Goal: Task Accomplishment & Management: Manage account settings

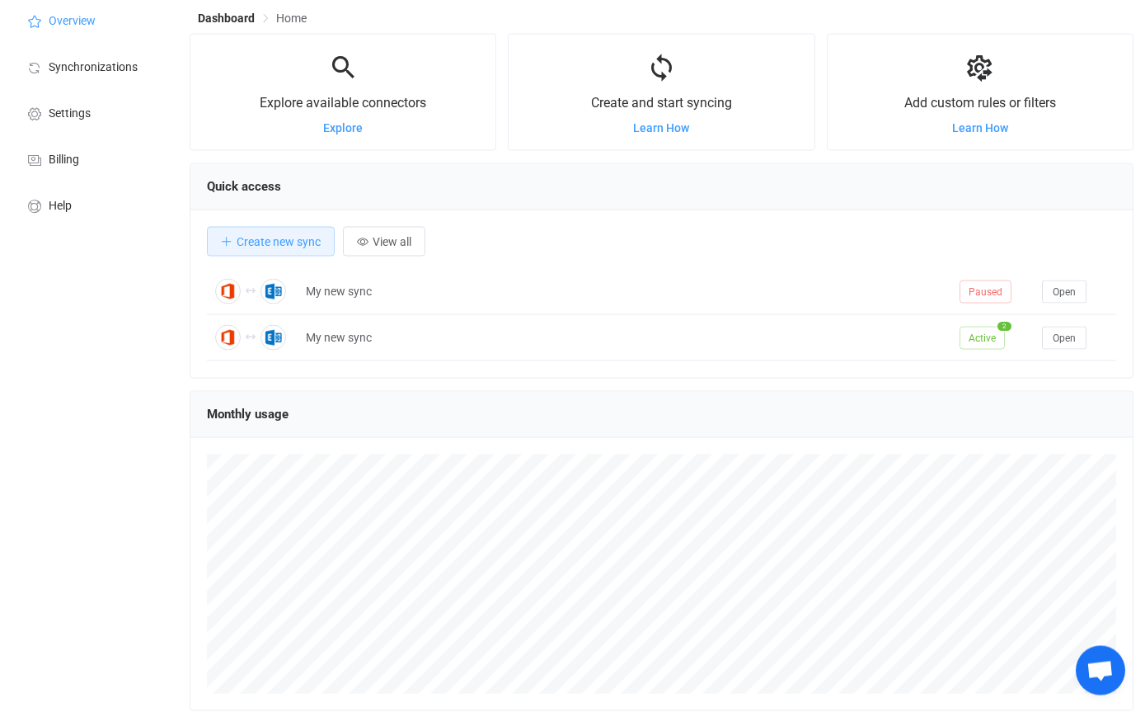
scroll to position [59, 0]
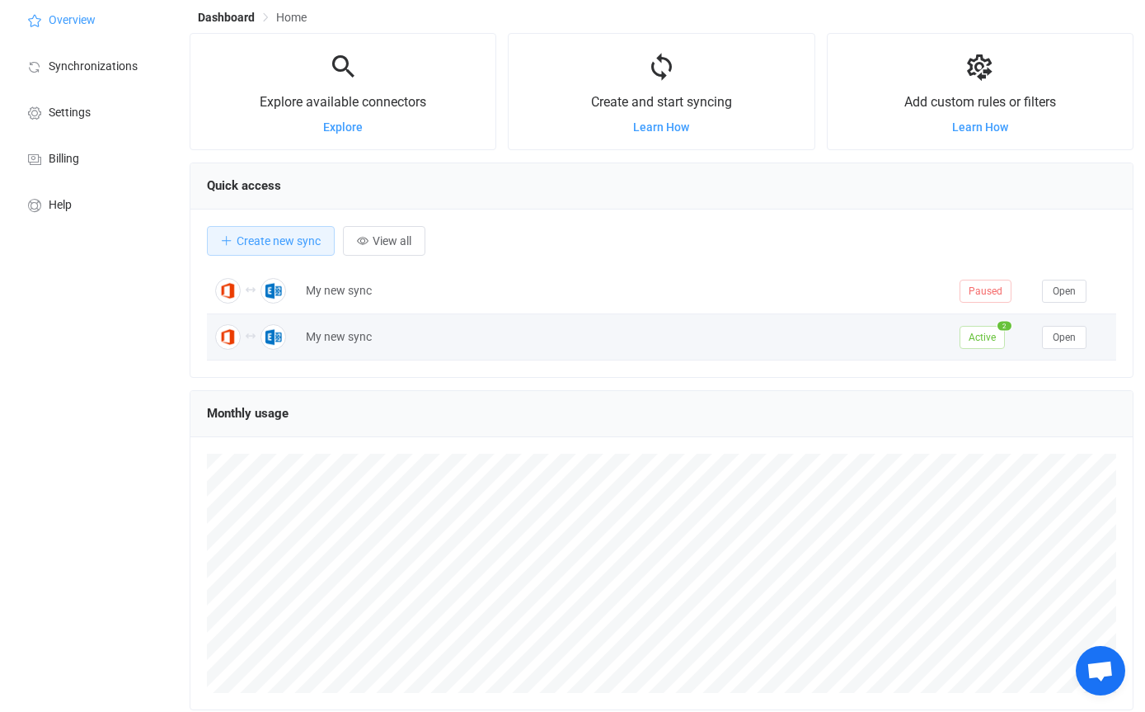
click at [456, 338] on div "My new sync" at bounding box center [625, 336] width 654 height 19
click at [1075, 339] on span "Open" at bounding box center [1064, 337] width 23 height 12
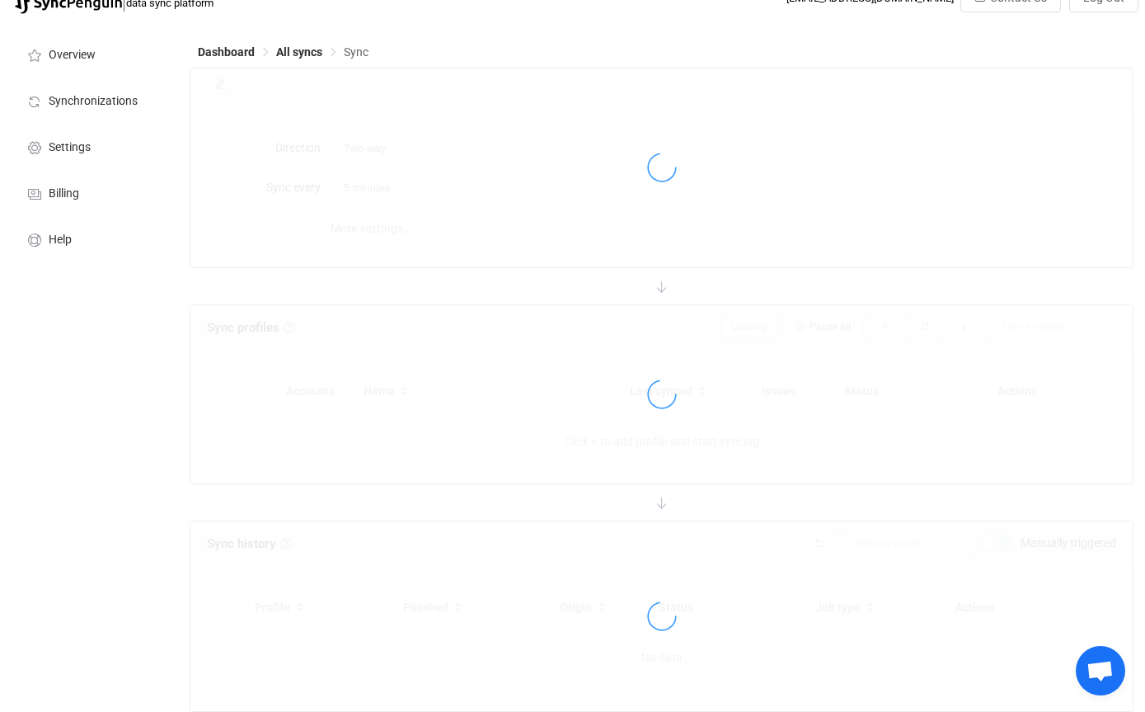
type input "10 minutes"
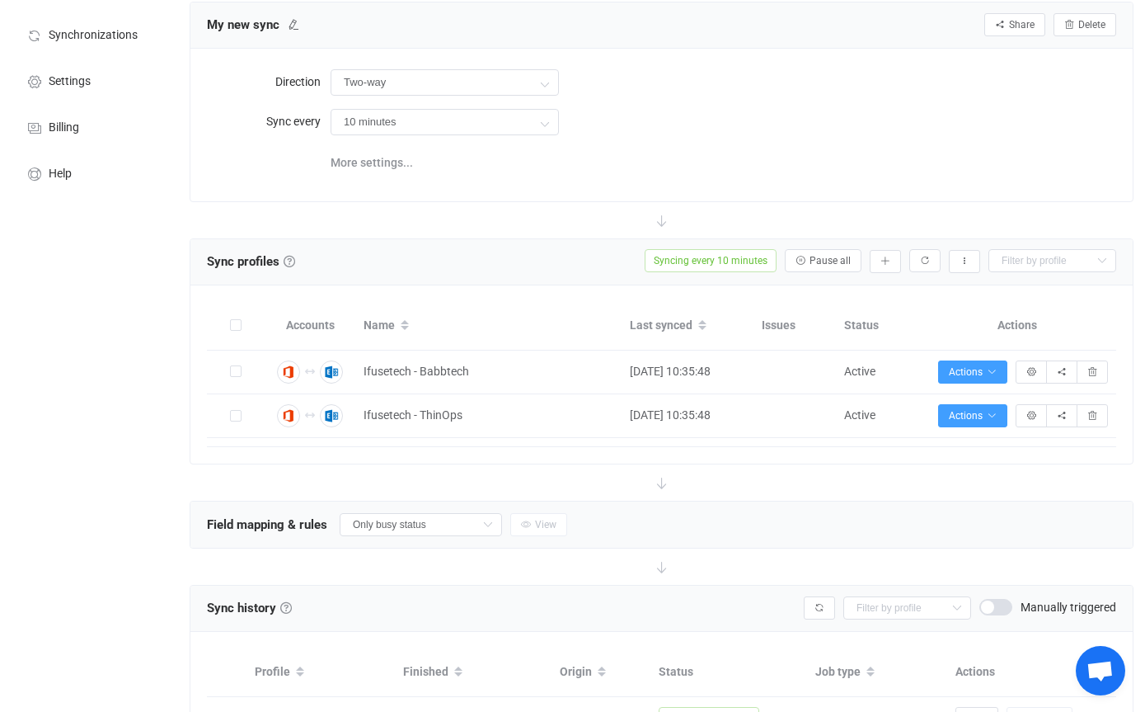
scroll to position [88, 0]
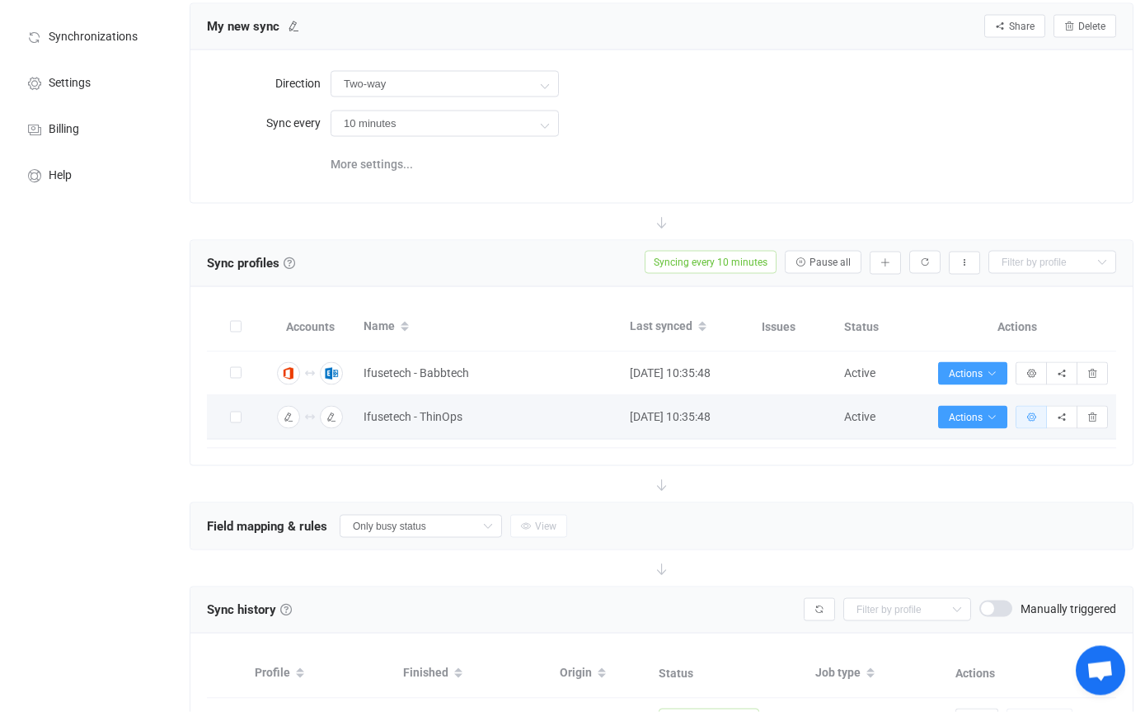
click at [1026, 406] on button "button" at bounding box center [1031, 417] width 31 height 23
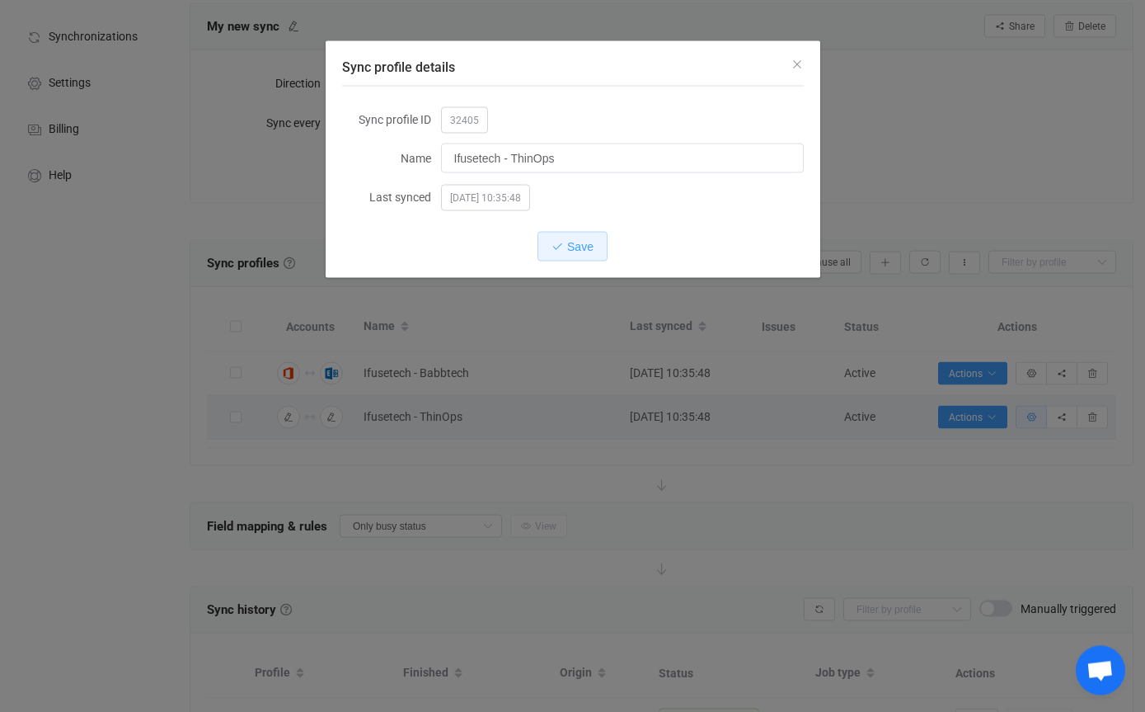
scroll to position [89, 0]
click at [788, 74] on div "Sync profile details" at bounding box center [573, 63] width 495 height 45
click at [801, 60] on icon "Close" at bounding box center [797, 64] width 13 height 13
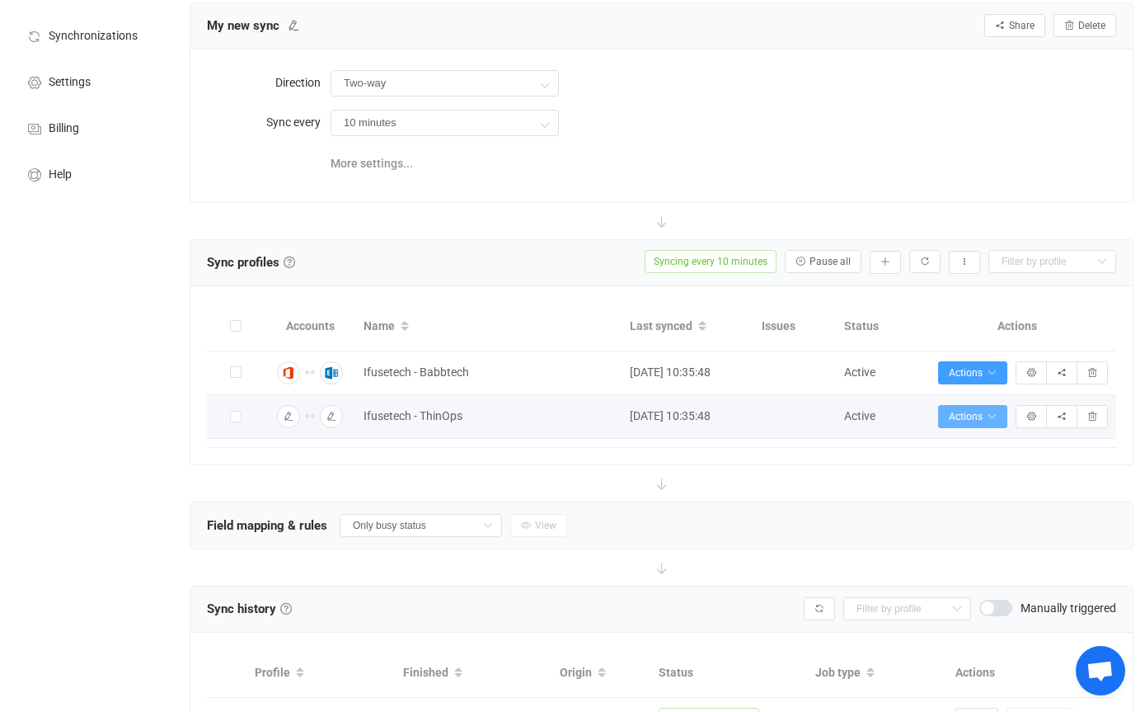
click at [993, 413] on icon "button" at bounding box center [992, 416] width 10 height 10
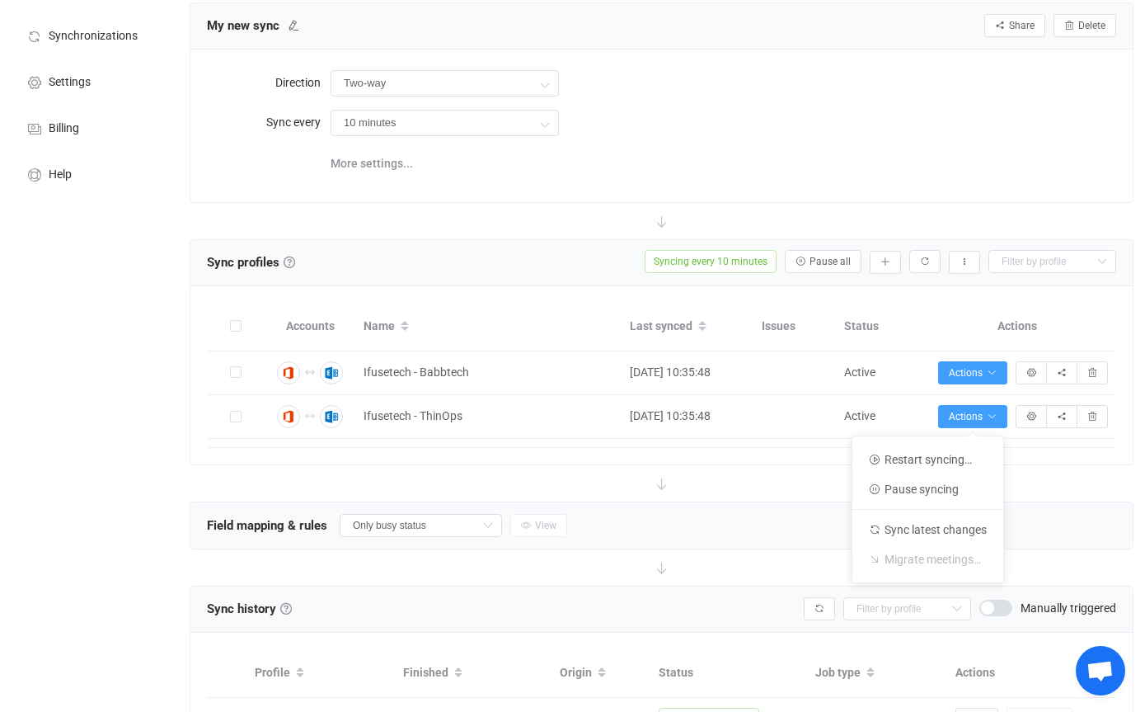
click at [1064, 148] on div "More settings..." at bounding box center [724, 162] width 786 height 34
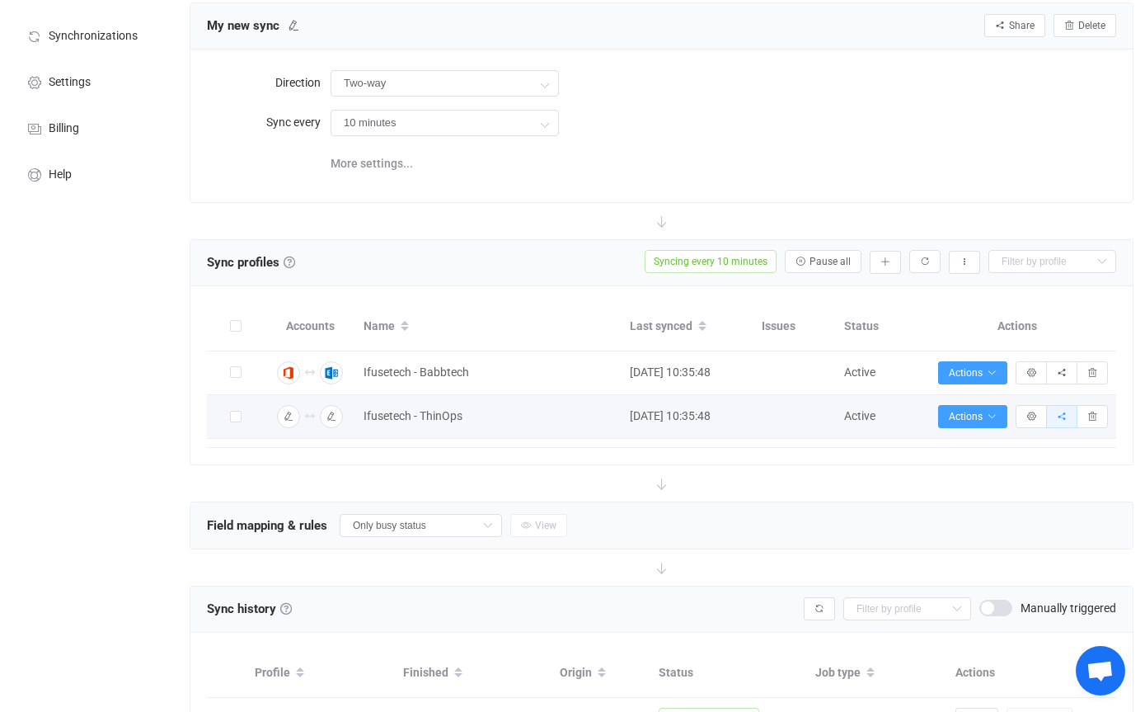
click at [1064, 414] on icon "button" at bounding box center [1062, 416] width 10 height 10
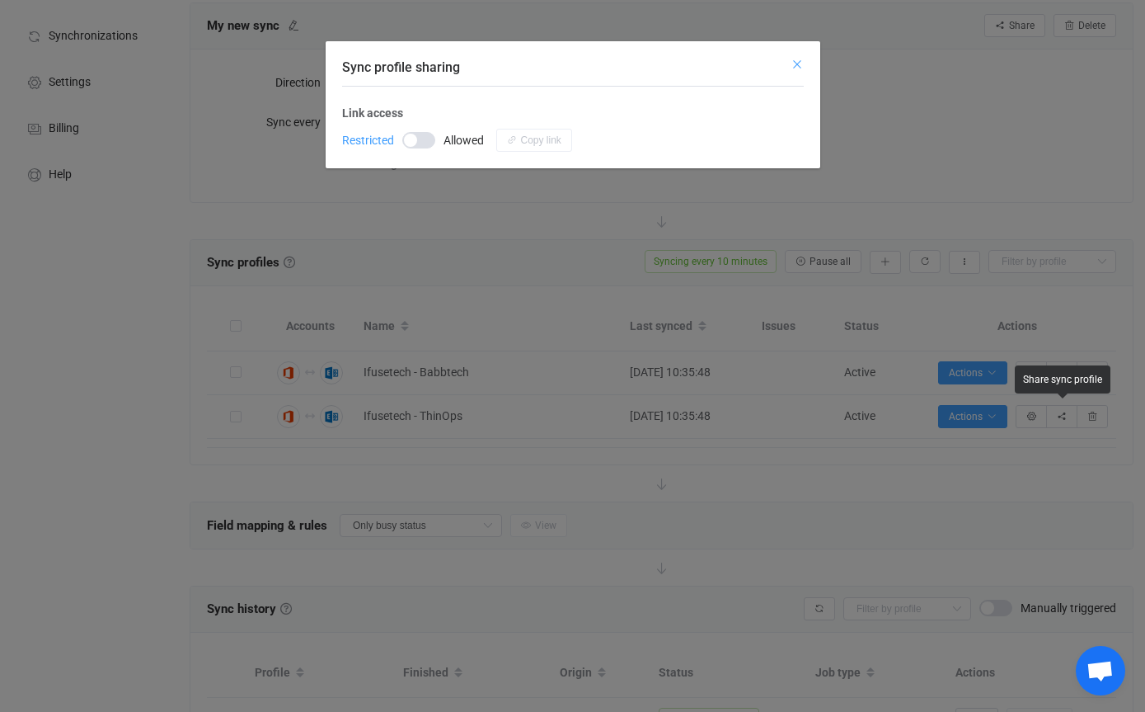
click at [801, 63] on icon "Close" at bounding box center [797, 64] width 13 height 13
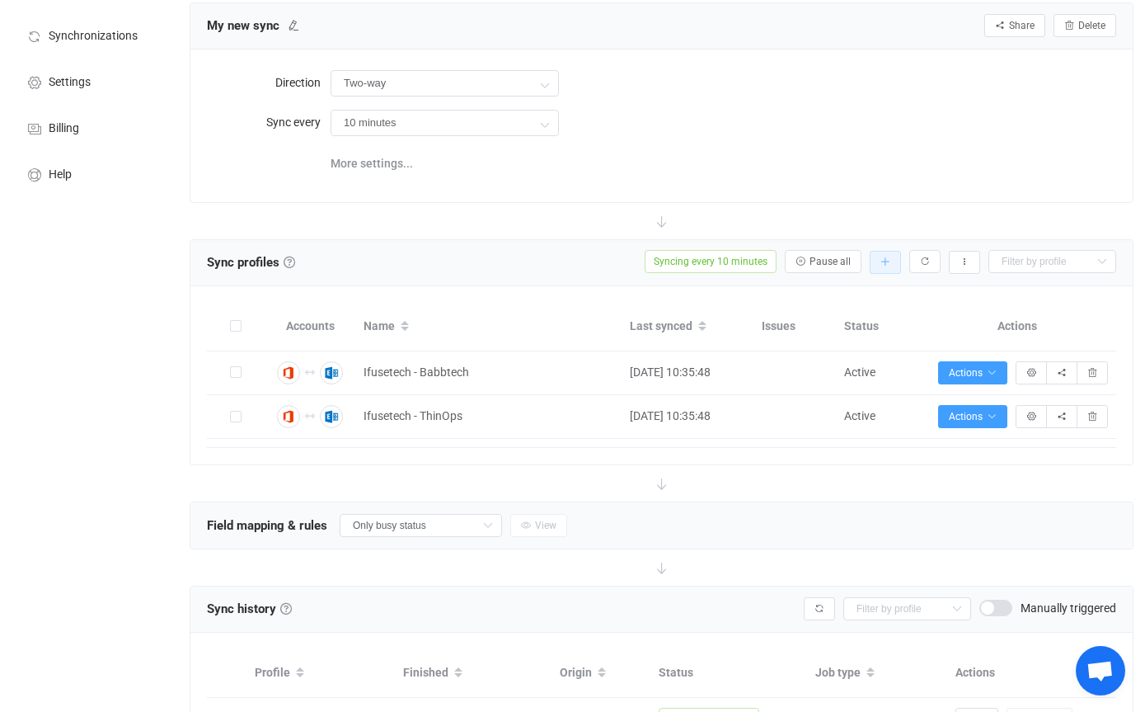
click at [884, 257] on icon "button" at bounding box center [886, 262] width 10 height 10
click at [839, 294] on li "Add manually…" at bounding box center [826, 304] width 140 height 30
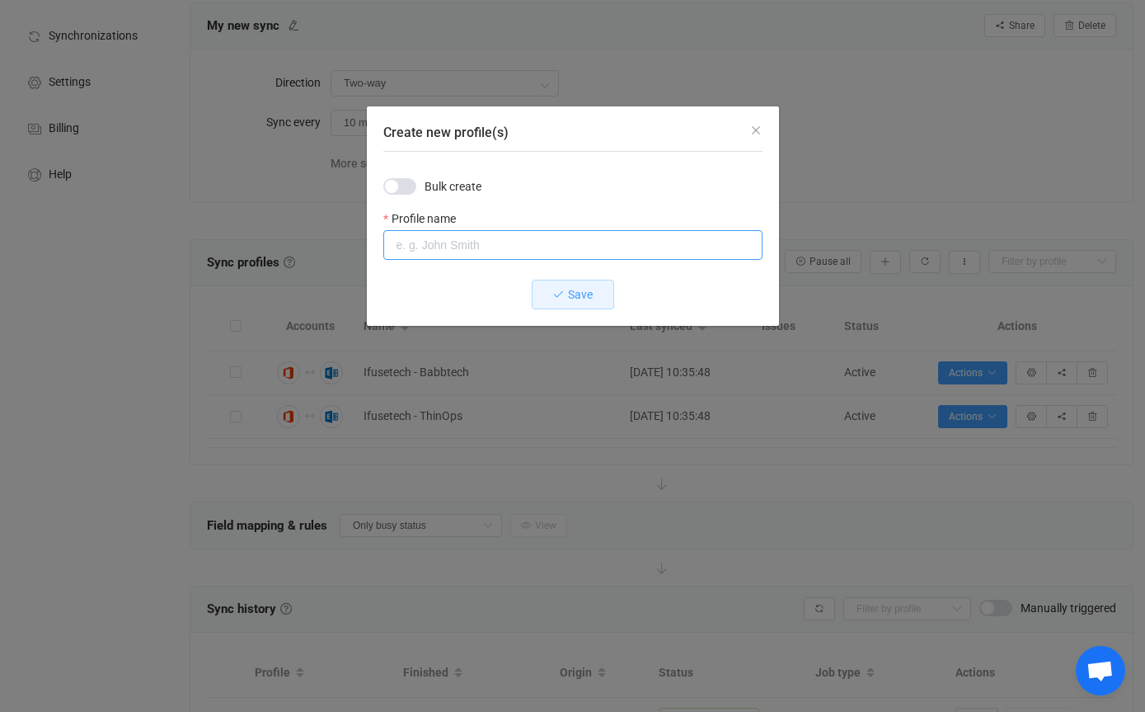
click at [500, 252] on input "Create new profile(s)" at bounding box center [572, 245] width 379 height 30
type input "Ifusetech - Storied"
click at [579, 293] on button "Save" at bounding box center [573, 294] width 82 height 30
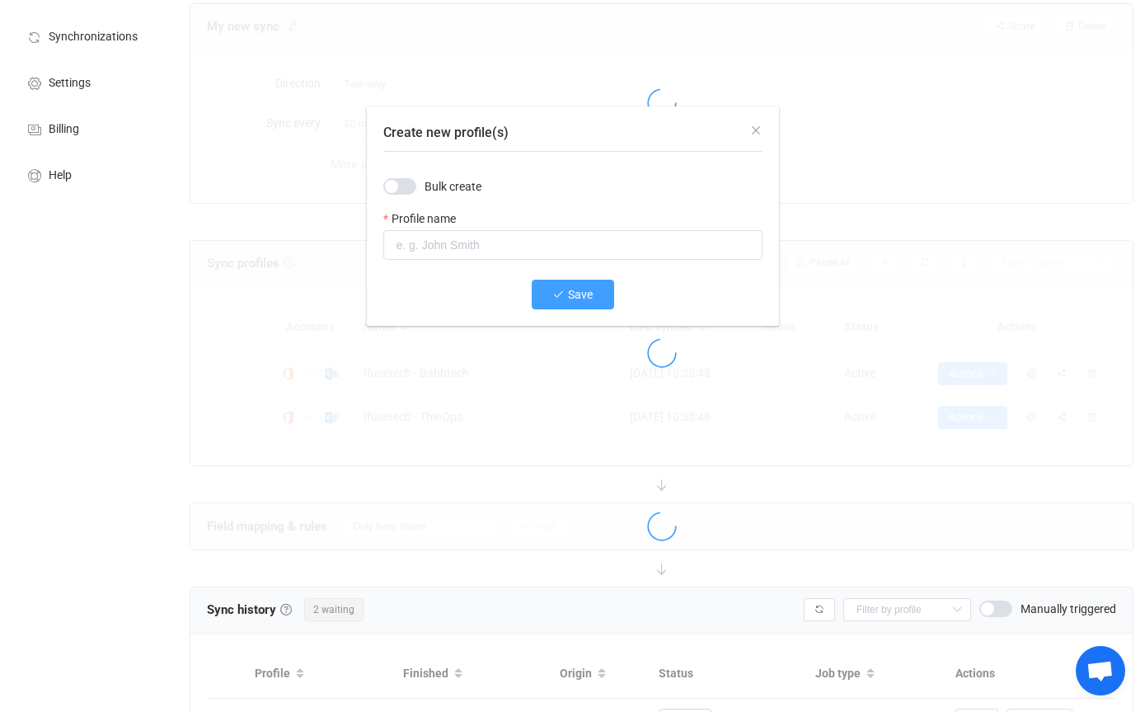
scroll to position [89, 0]
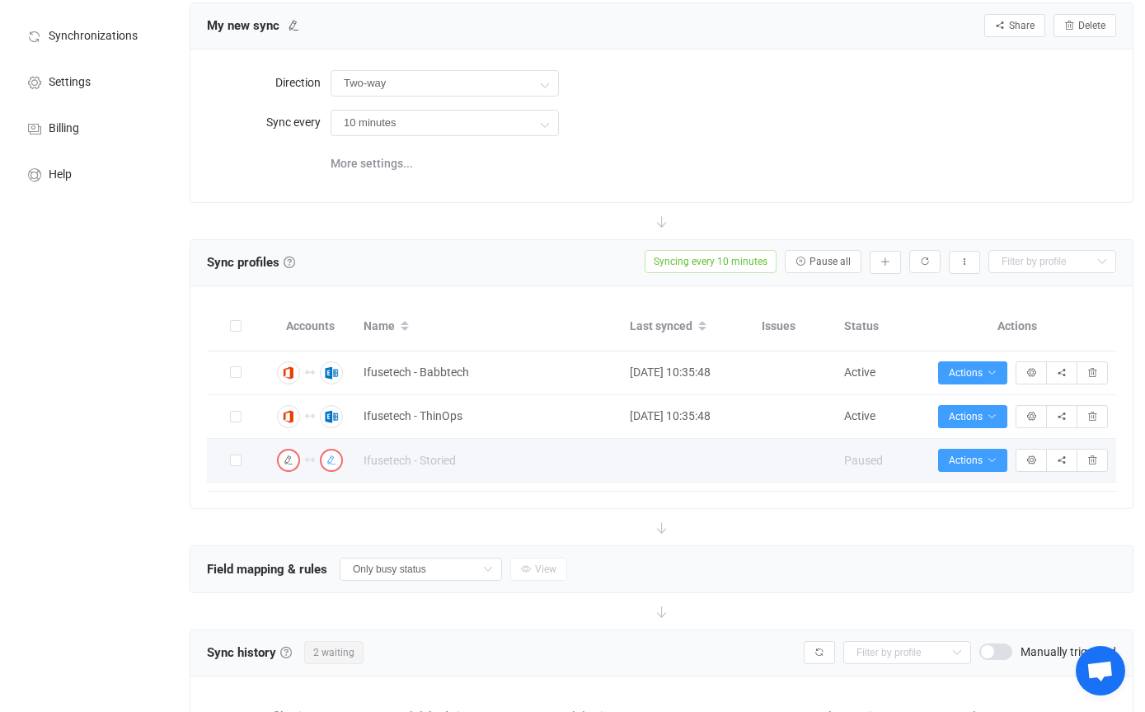
click at [338, 459] on img "button" at bounding box center [331, 460] width 15 height 15
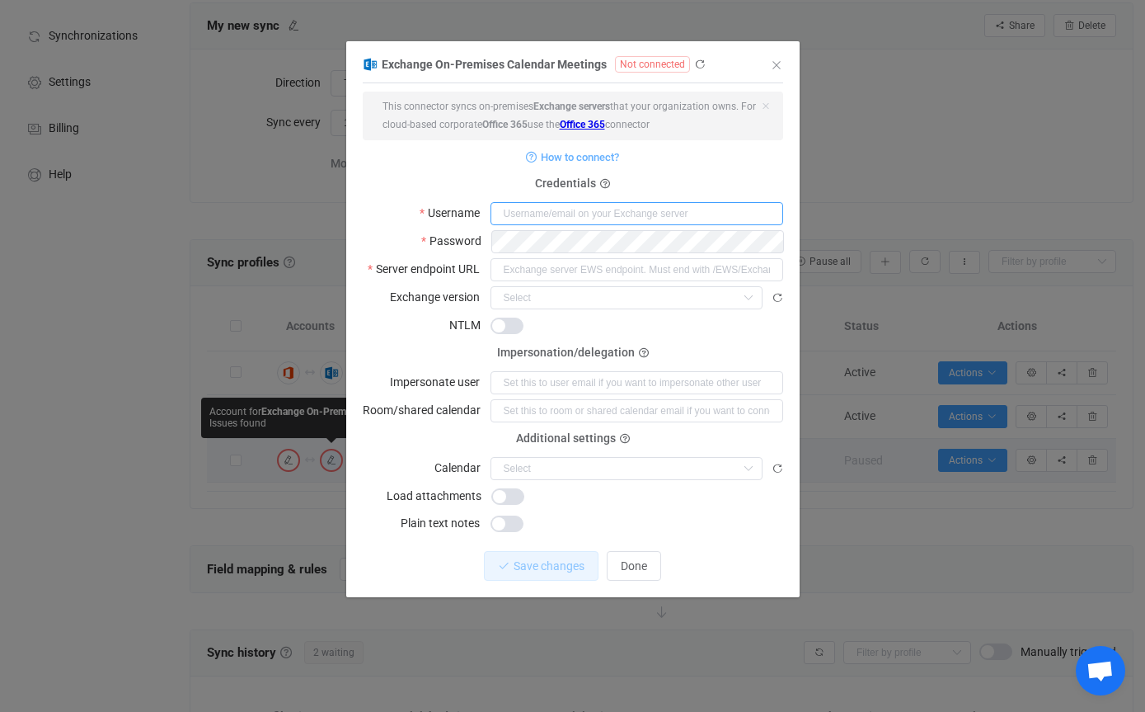
click at [657, 214] on input "dialog" at bounding box center [637, 213] width 293 height 23
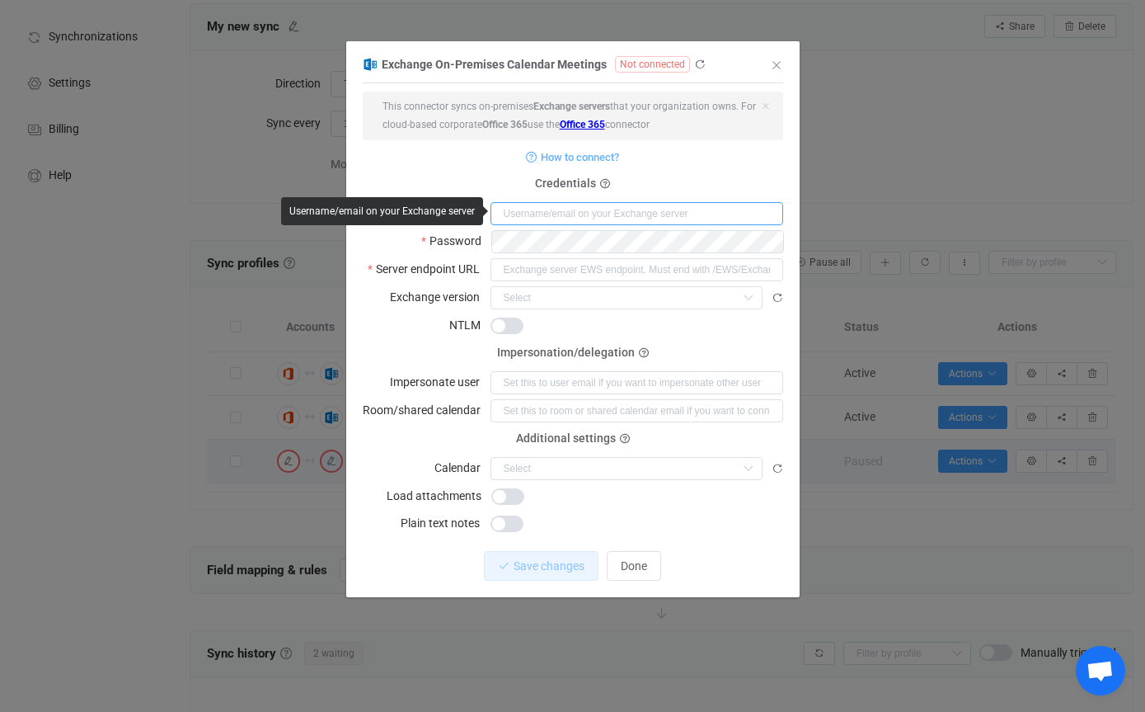
type input "[EMAIL_ADDRESS][DOMAIN_NAME]"
click at [773, 70] on icon "Close" at bounding box center [776, 65] width 13 height 13
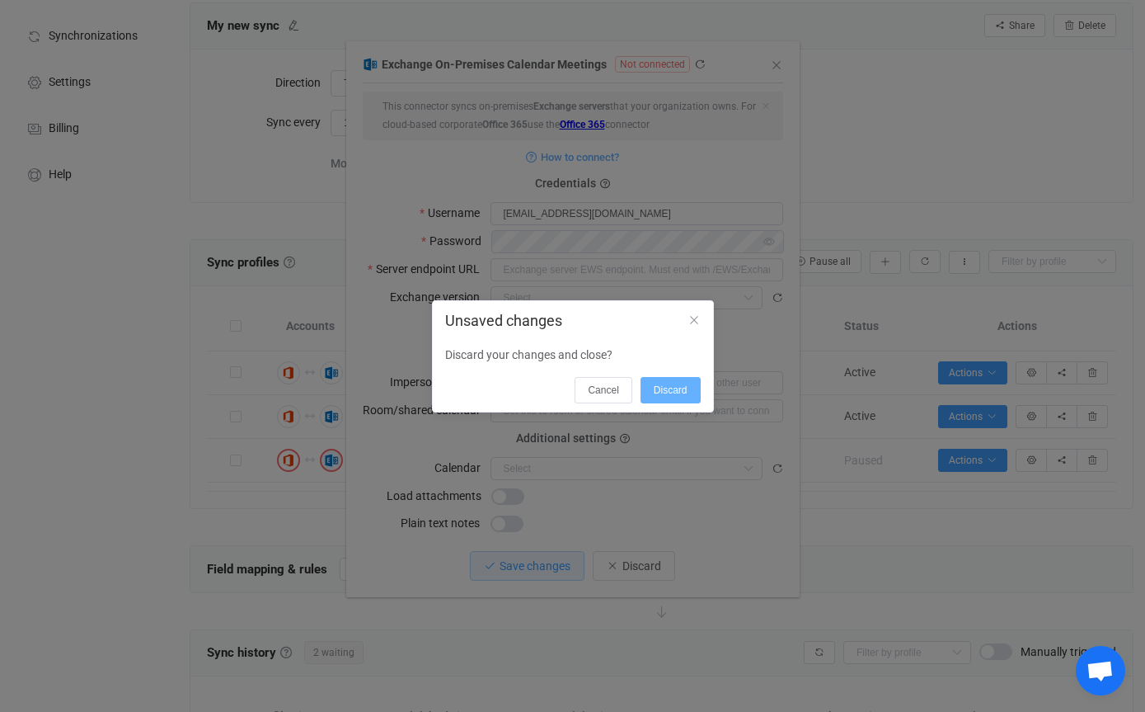
click at [675, 392] on span "Discard" at bounding box center [671, 390] width 34 height 12
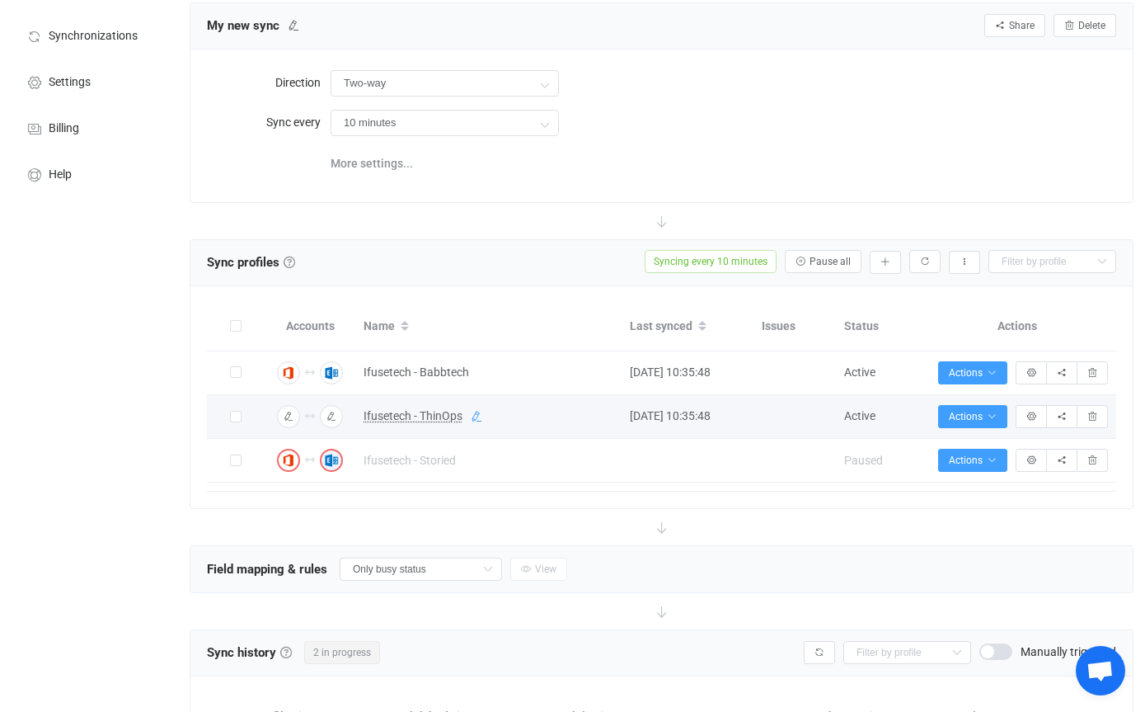
click at [475, 416] on icon at bounding box center [477, 417] width 12 height 12
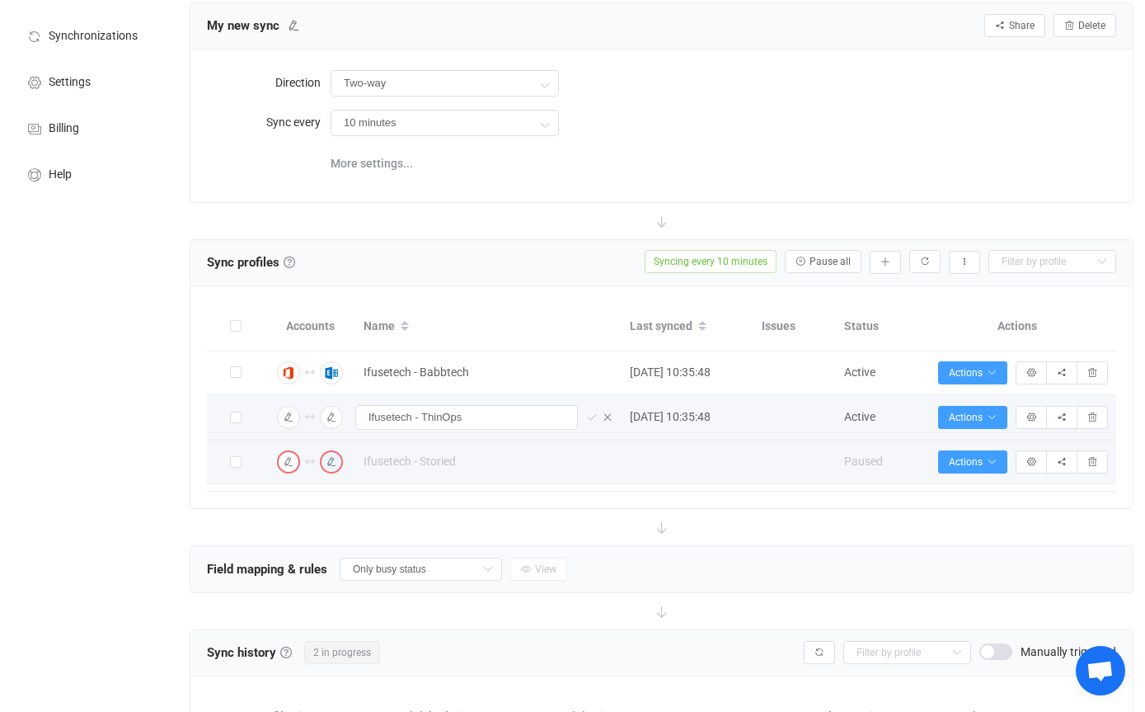
click at [695, 470] on td at bounding box center [688, 462] width 132 height 44
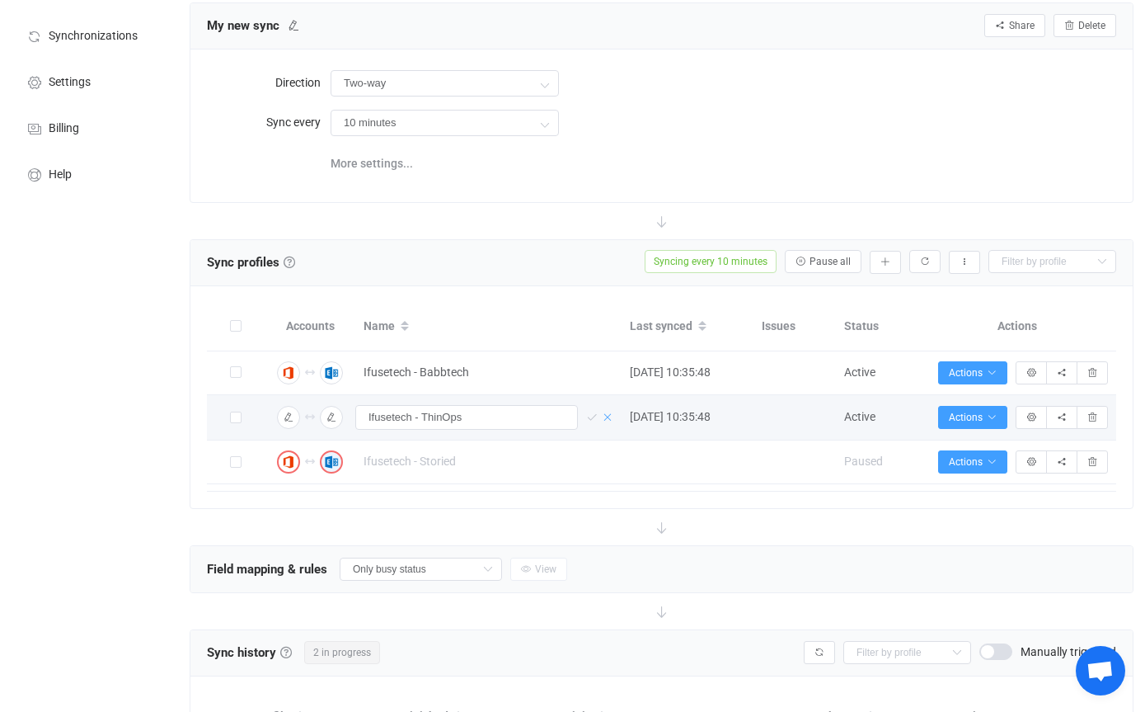
click at [611, 412] on icon at bounding box center [608, 417] width 12 height 12
click at [983, 163] on div "More settings..." at bounding box center [724, 162] width 786 height 34
click at [289, 258] on link at bounding box center [290, 262] width 12 height 12
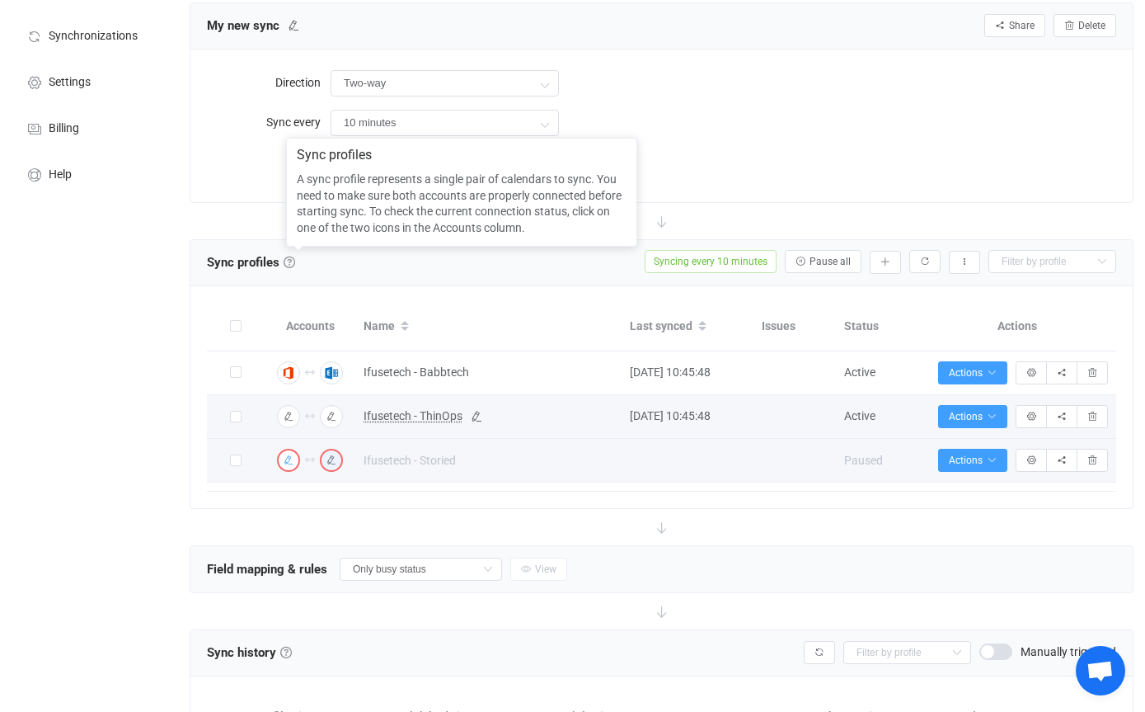
click at [290, 453] on img "button" at bounding box center [288, 460] width 15 height 15
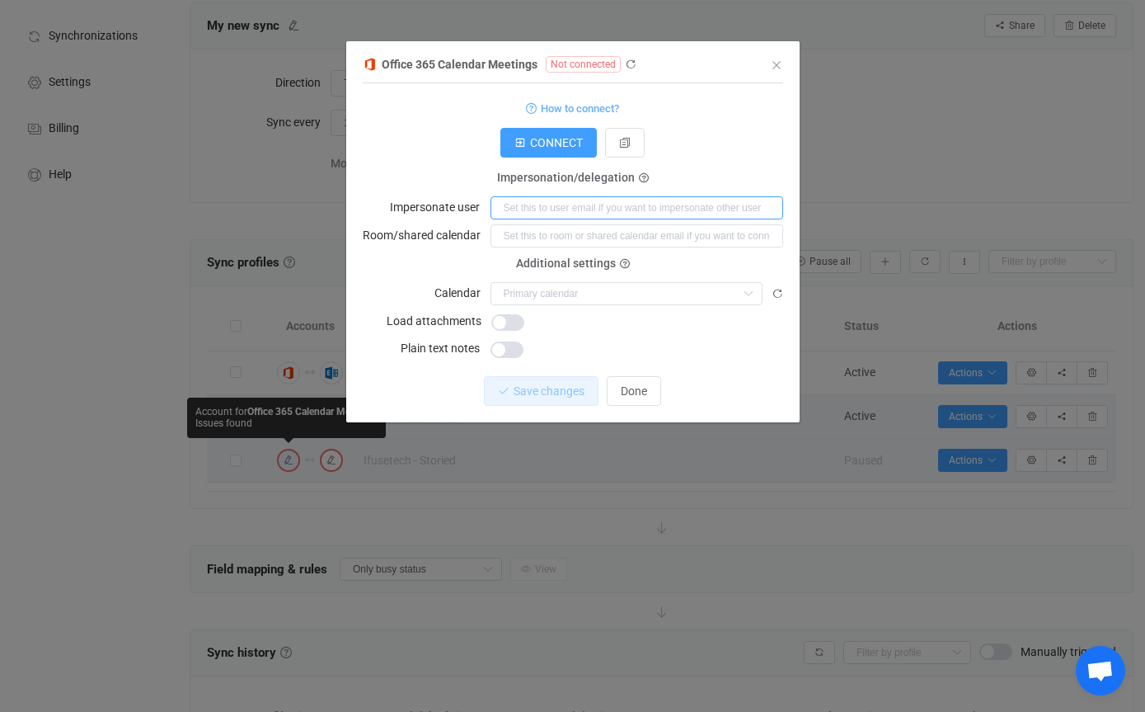
click at [582, 207] on input "dialog" at bounding box center [637, 207] width 293 height 23
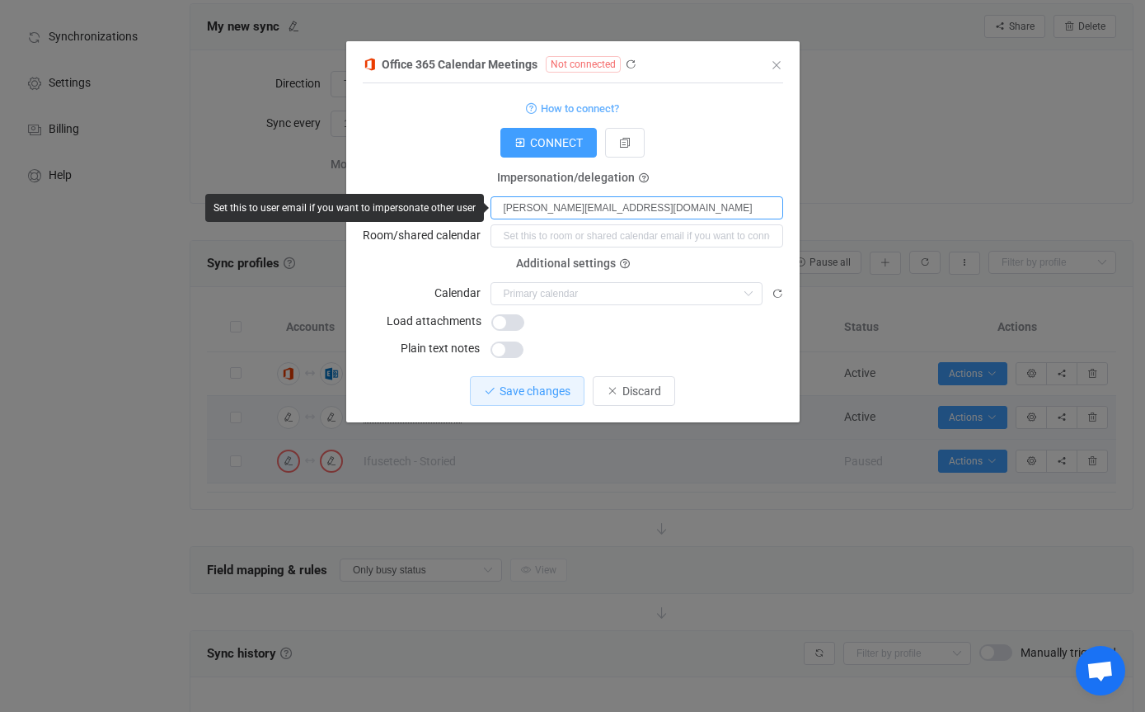
type input "[PERSON_NAME][EMAIL_ADDRESS][DOMAIN_NAME]"
click at [717, 329] on div "dialog" at bounding box center [637, 320] width 293 height 23
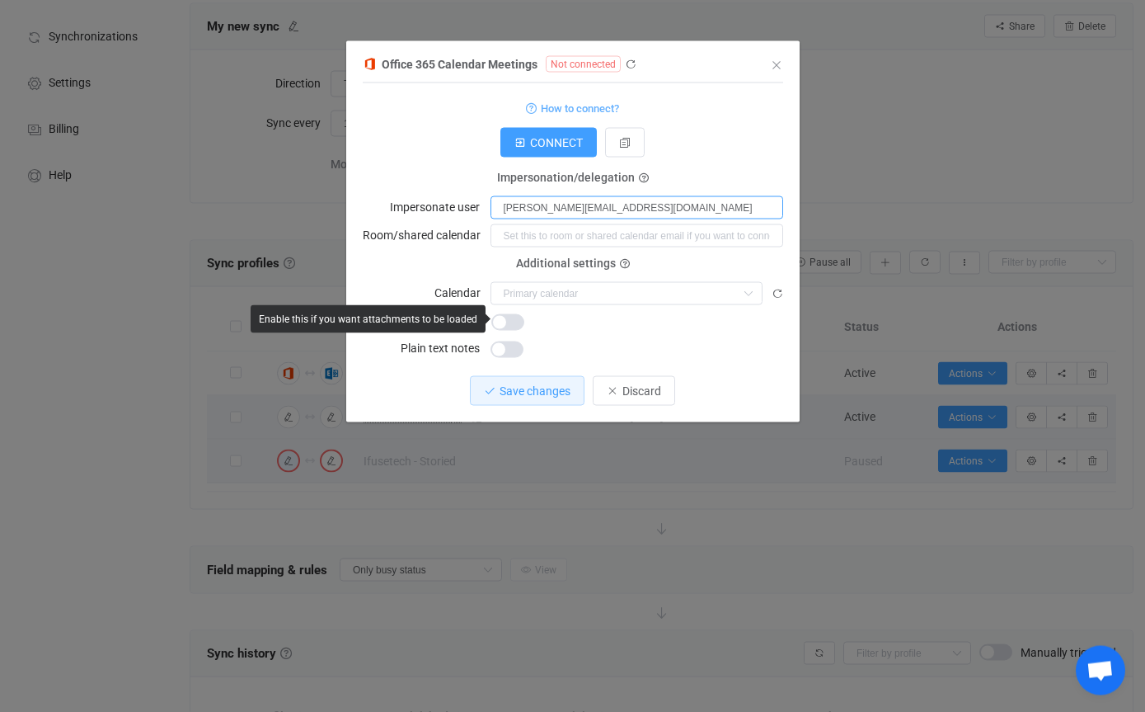
click at [651, 218] on input "[PERSON_NAME][EMAIL_ADDRESS][DOMAIN_NAME]" at bounding box center [637, 207] width 293 height 23
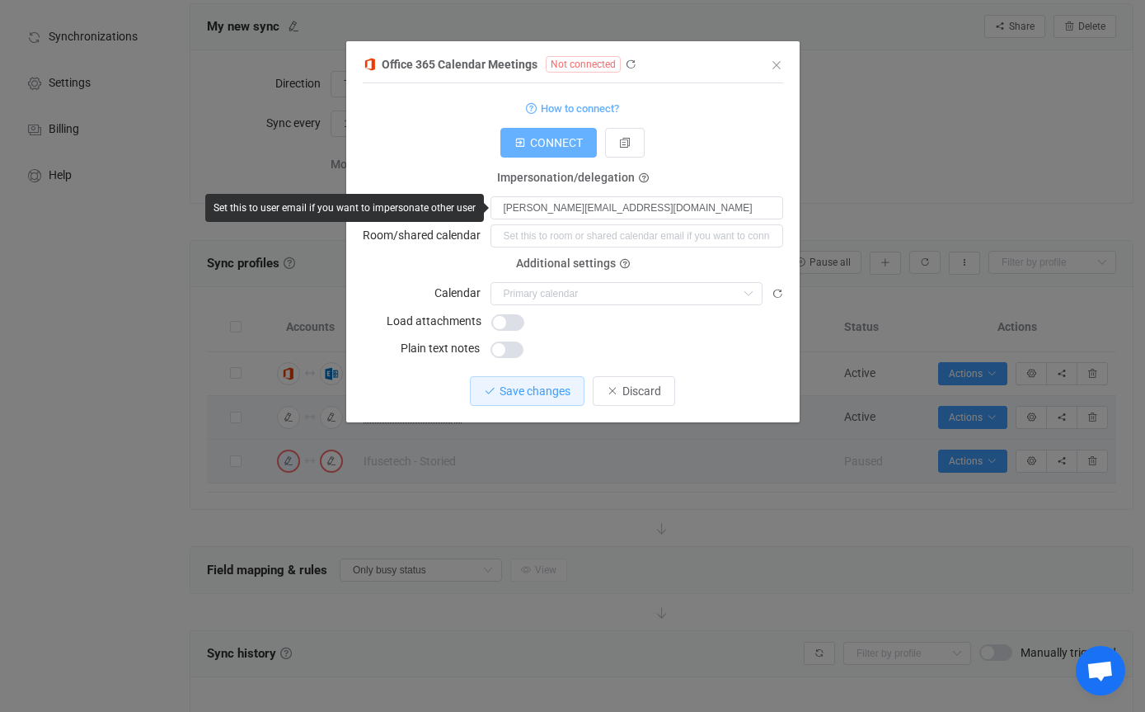
click at [564, 143] on span "CONNECT" at bounding box center [556, 142] width 53 height 13
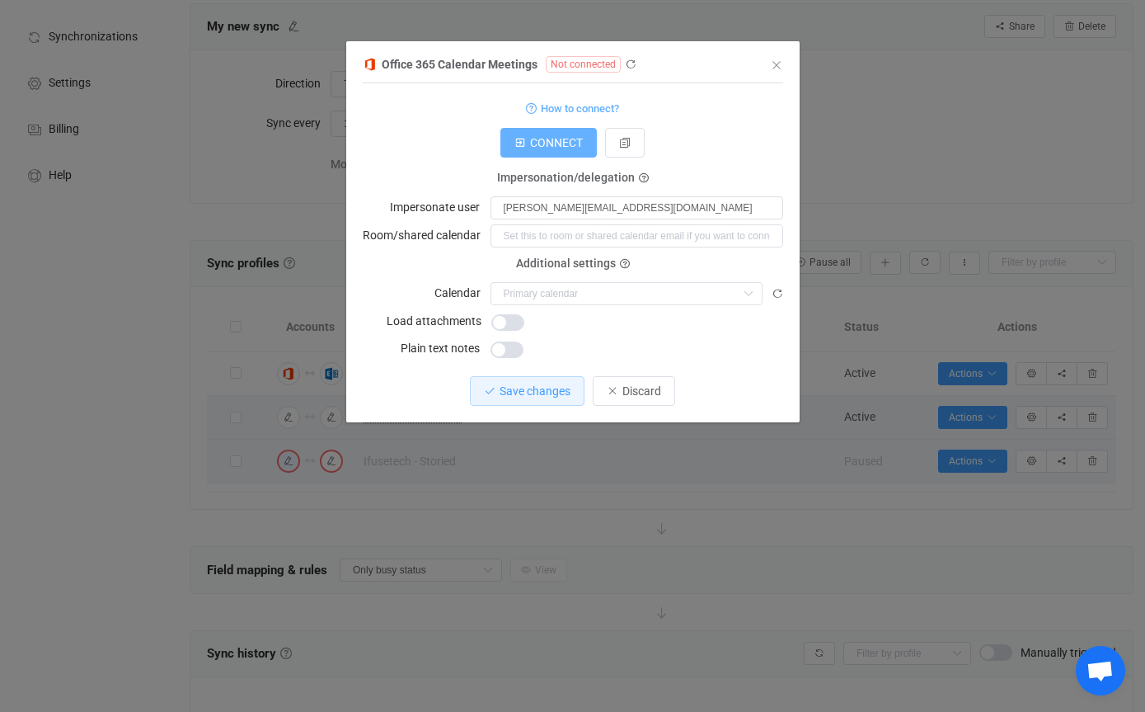
scroll to position [89, 0]
click at [538, 142] on span "CONNECT" at bounding box center [556, 142] width 53 height 13
click at [781, 63] on icon "Close" at bounding box center [776, 65] width 13 height 13
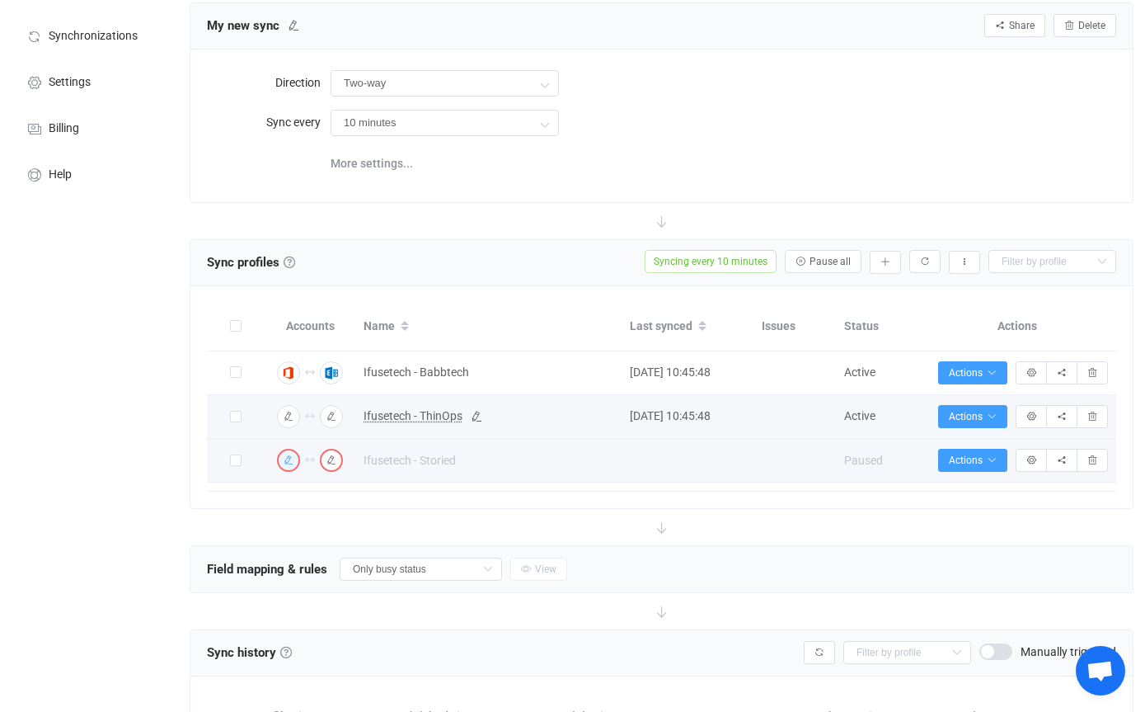
click at [284, 464] on img "button" at bounding box center [288, 460] width 15 height 15
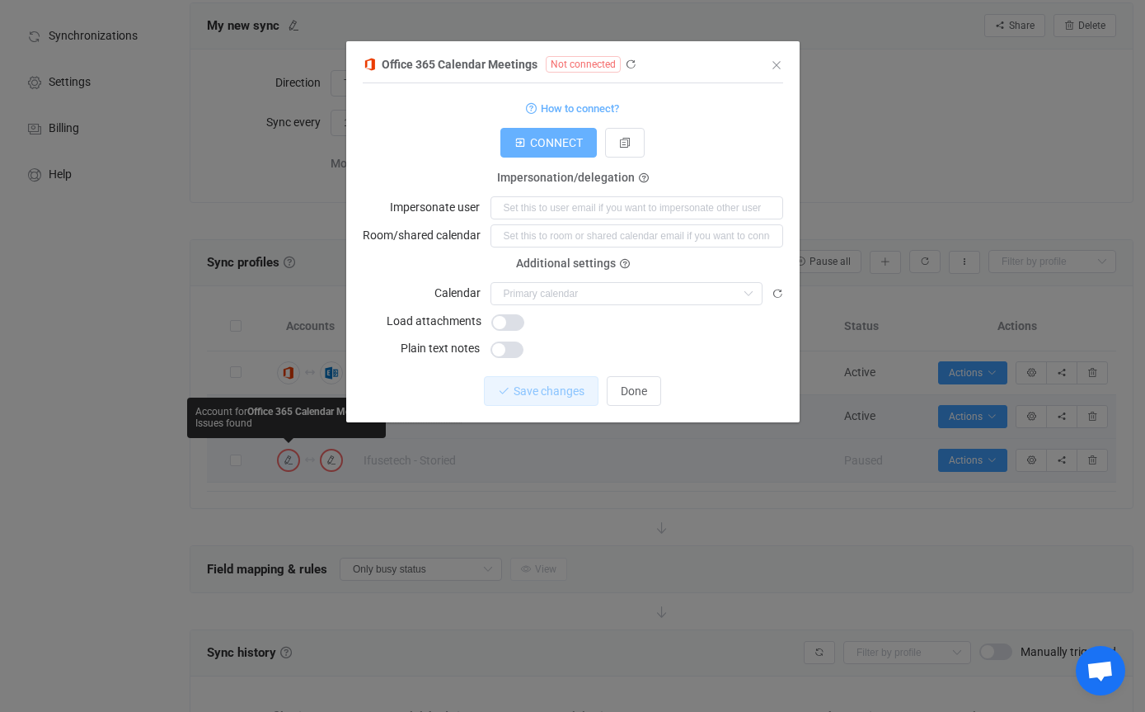
click at [555, 148] on span "CONNECT" at bounding box center [556, 142] width 53 height 13
click at [557, 139] on span "CONNECT" at bounding box center [556, 142] width 53 height 13
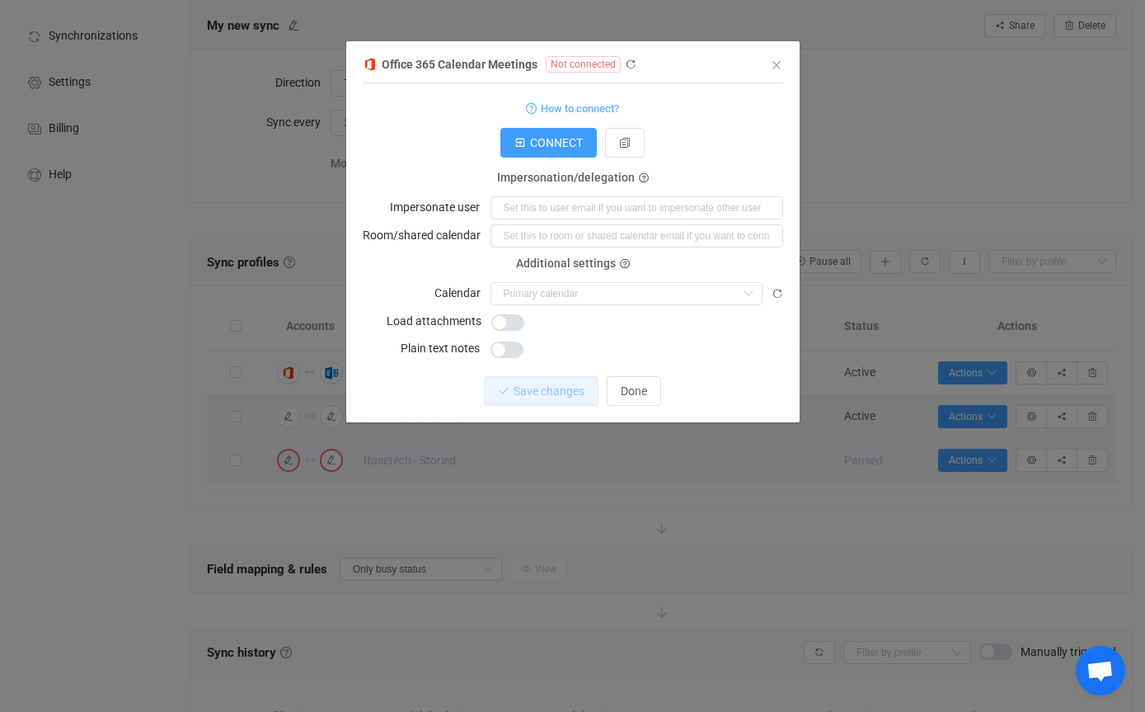
click at [782, 64] on div "dialog" at bounding box center [573, 238] width 420 height 369
click at [779, 68] on icon "Close" at bounding box center [776, 65] width 13 height 13
